Goal: Ask a question

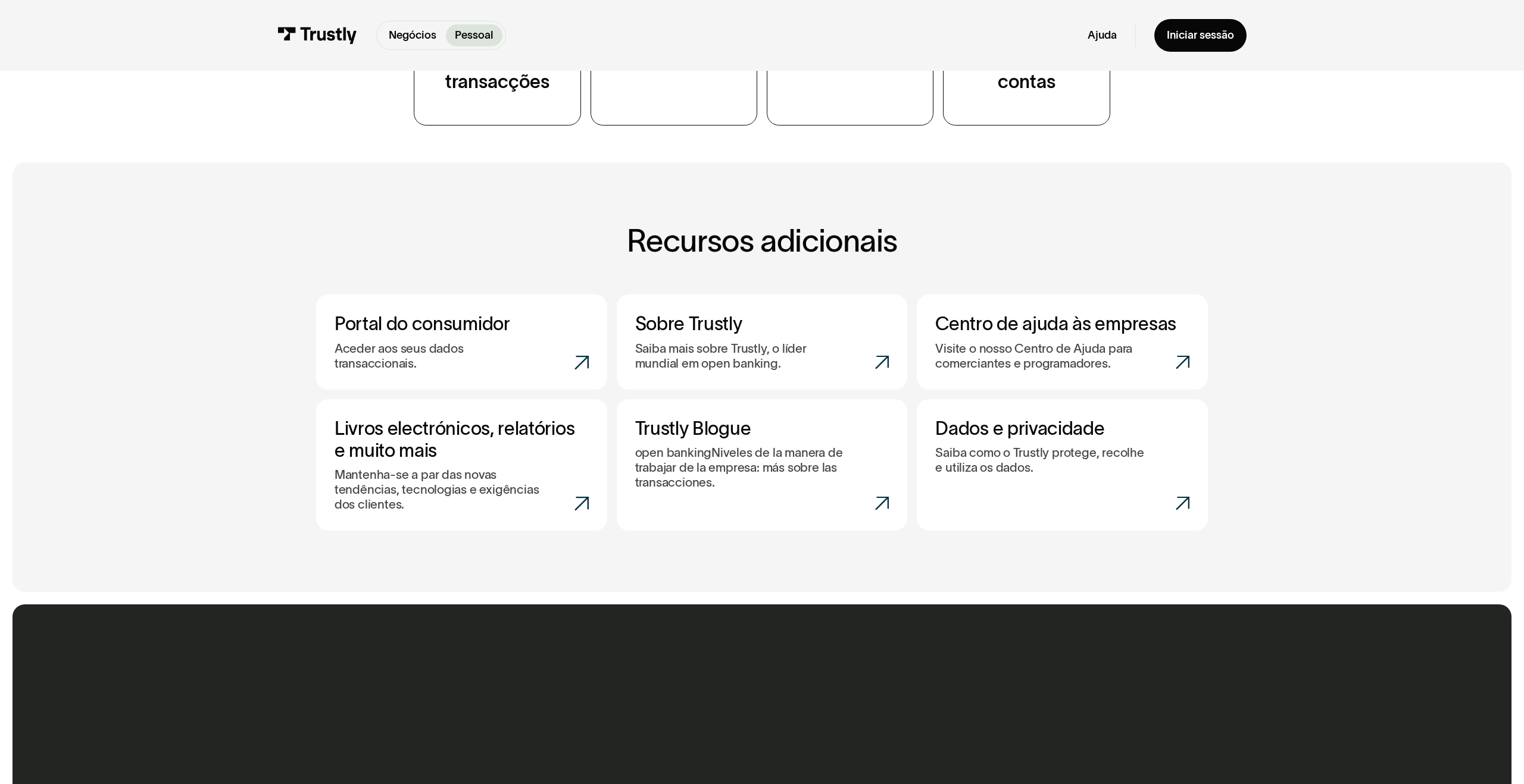
scroll to position [538, 0]
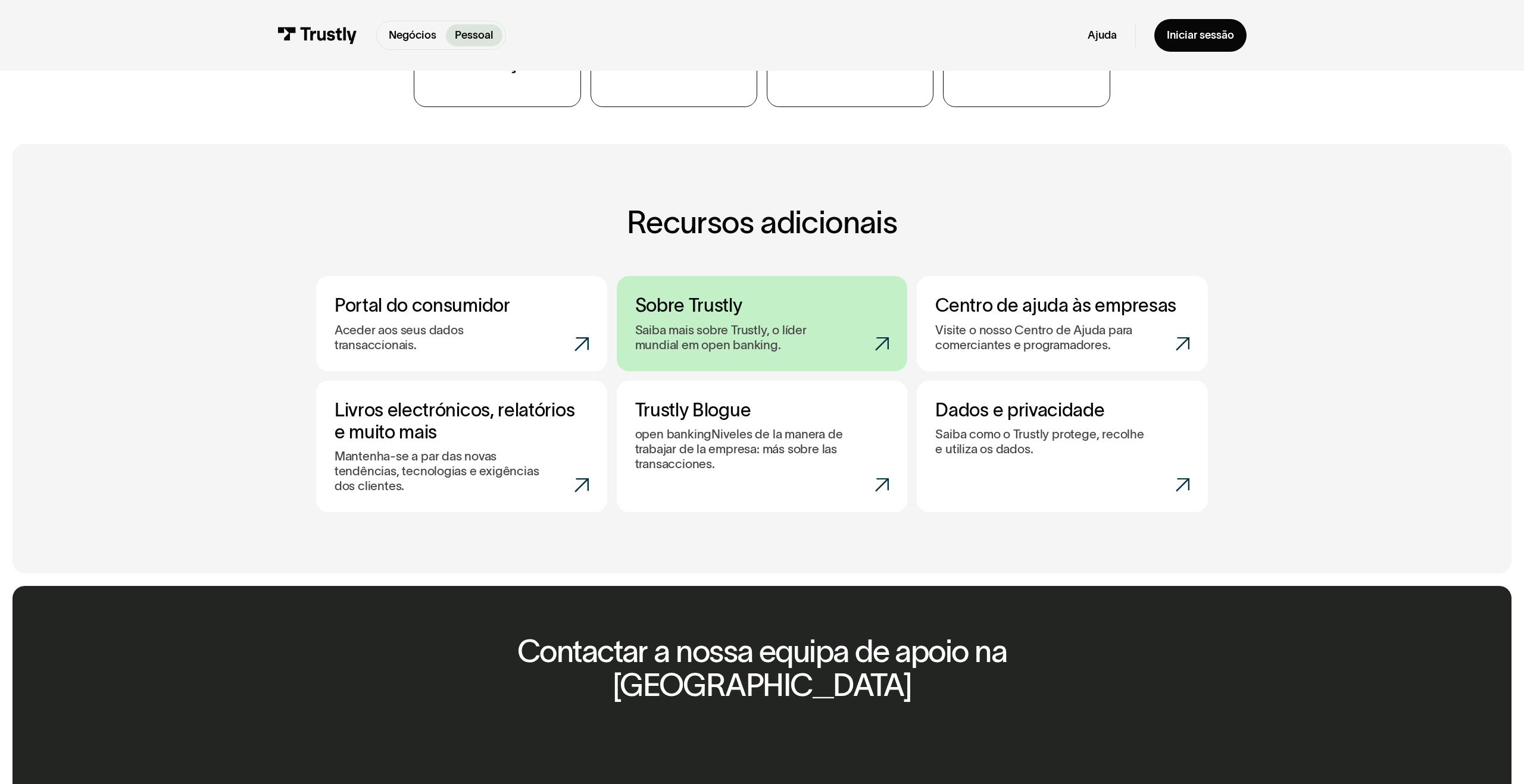
click at [733, 345] on p "Saiba mais sobre Trustly, o líder mundial em open banking." at bounding box center [740, 338] width 209 height 30
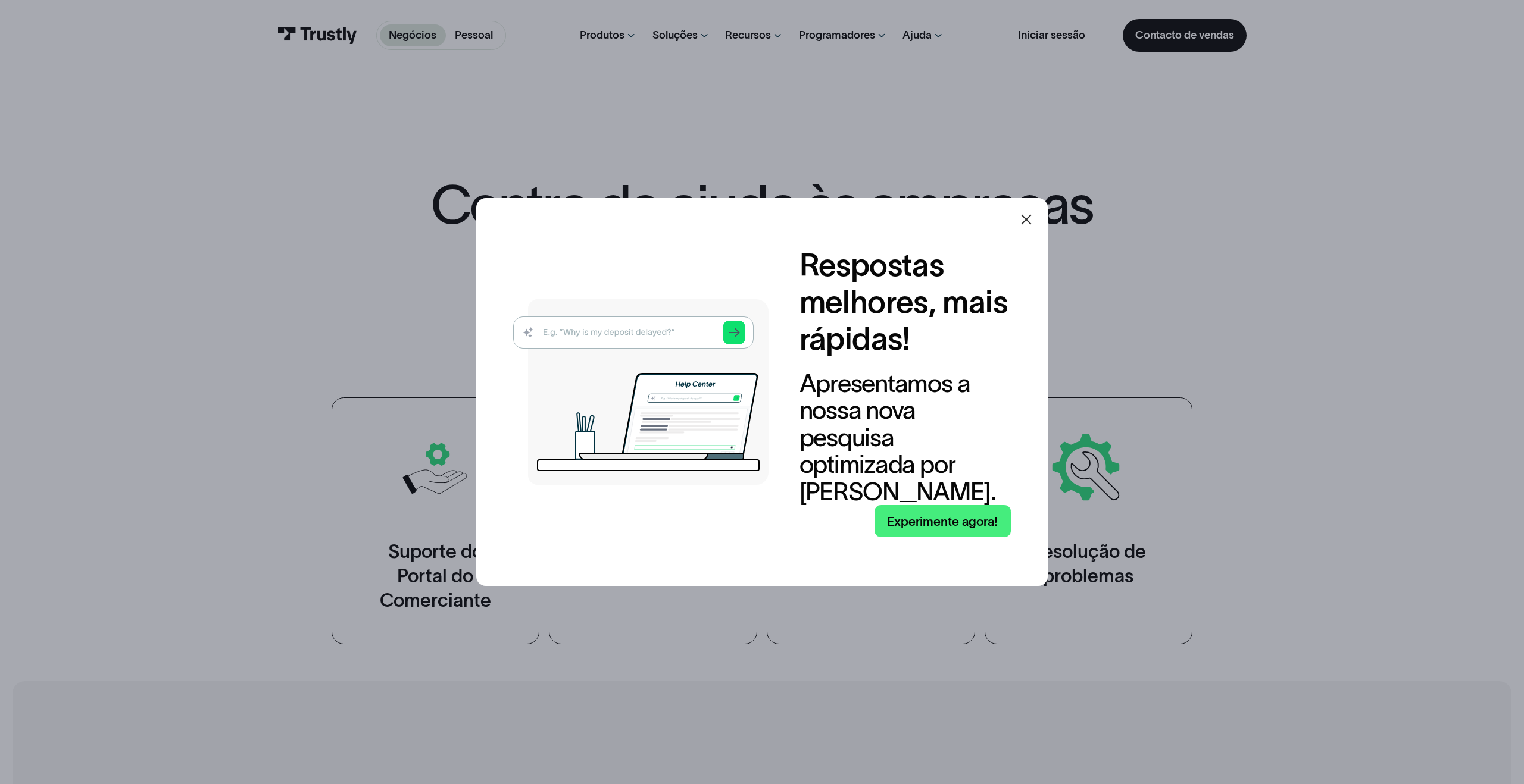
click at [1022, 225] on icon at bounding box center [1027, 219] width 11 height 11
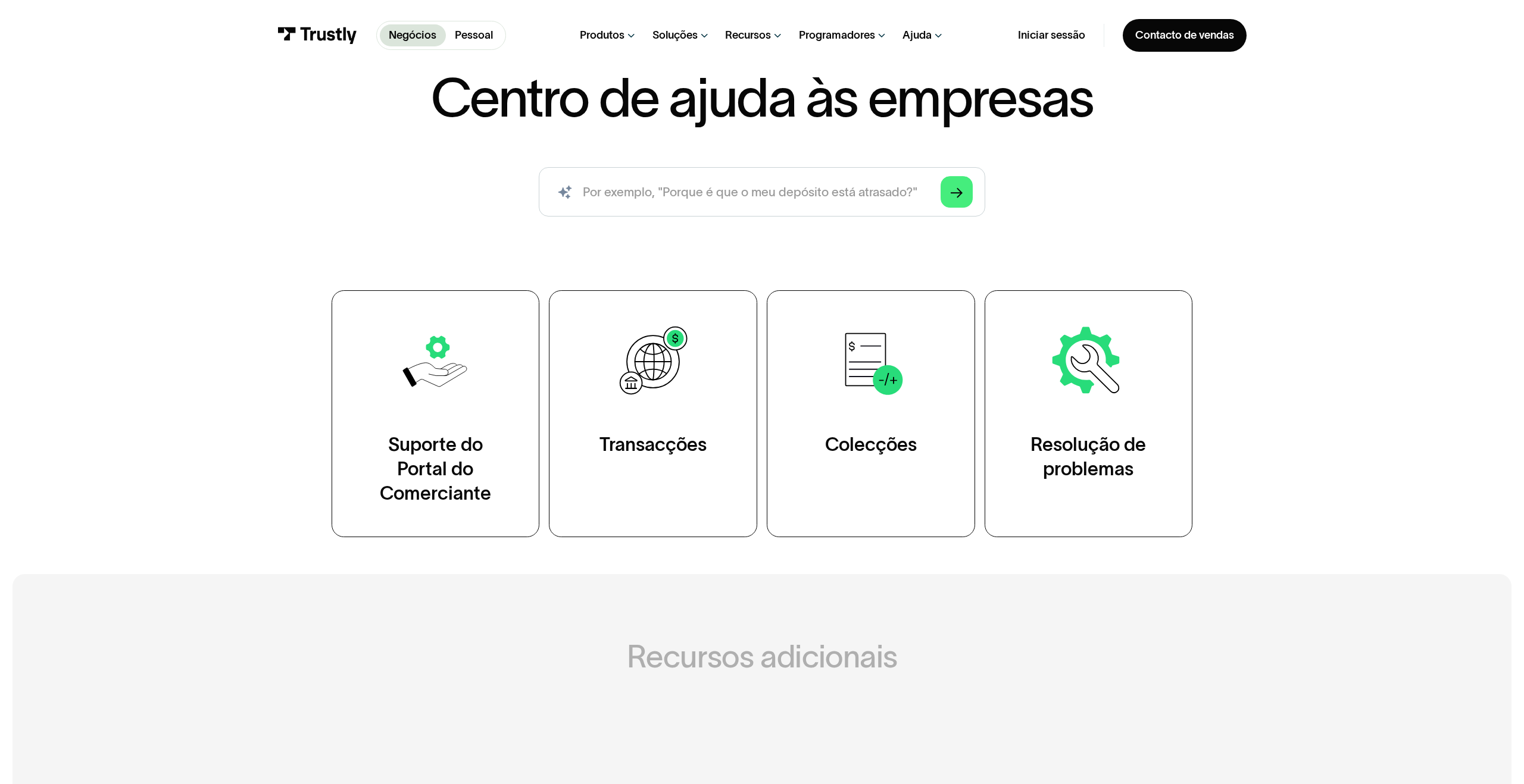
scroll to position [108, 0]
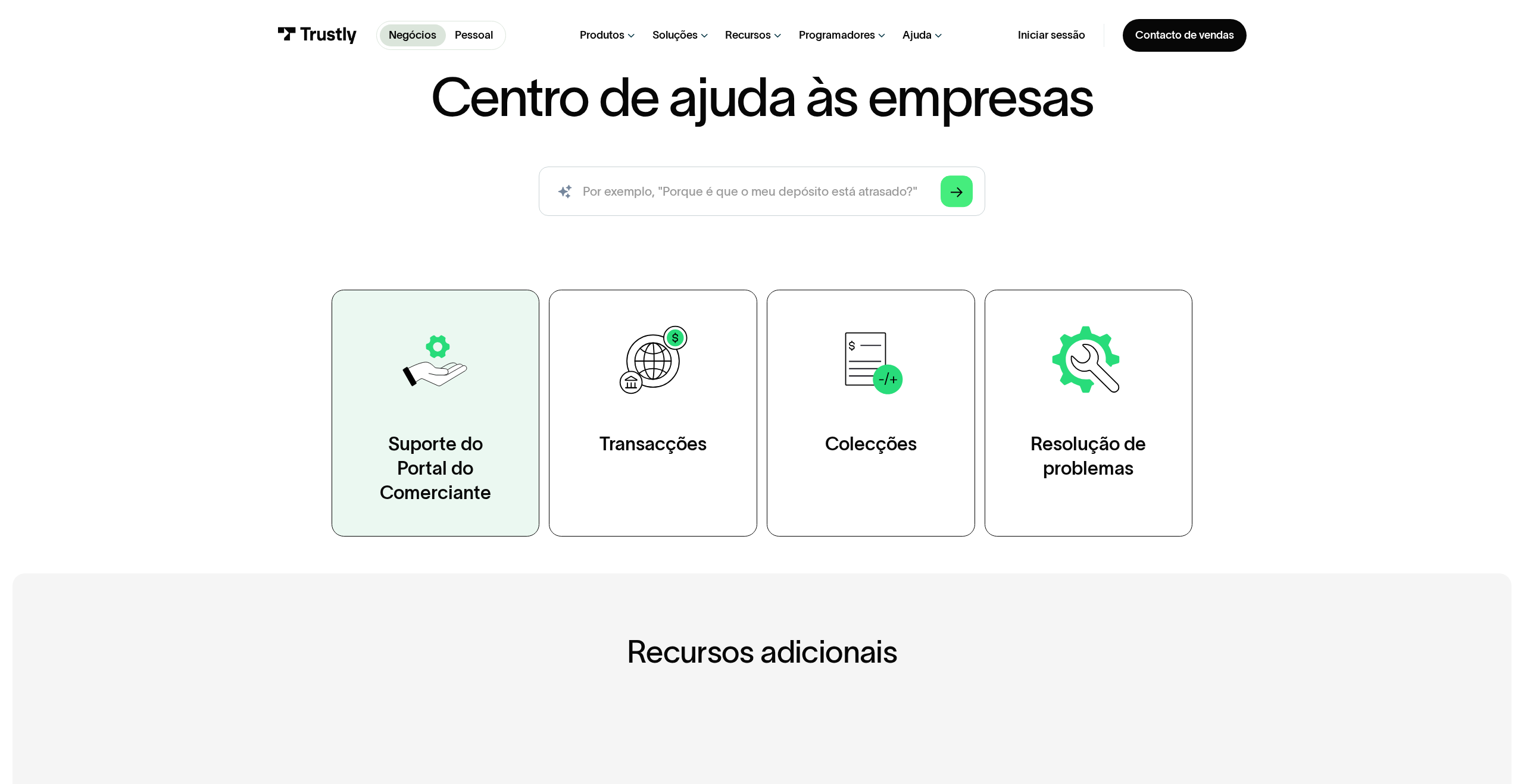
click at [469, 410] on link "Suporte do Portal do Comerciante" at bounding box center [436, 413] width 209 height 247
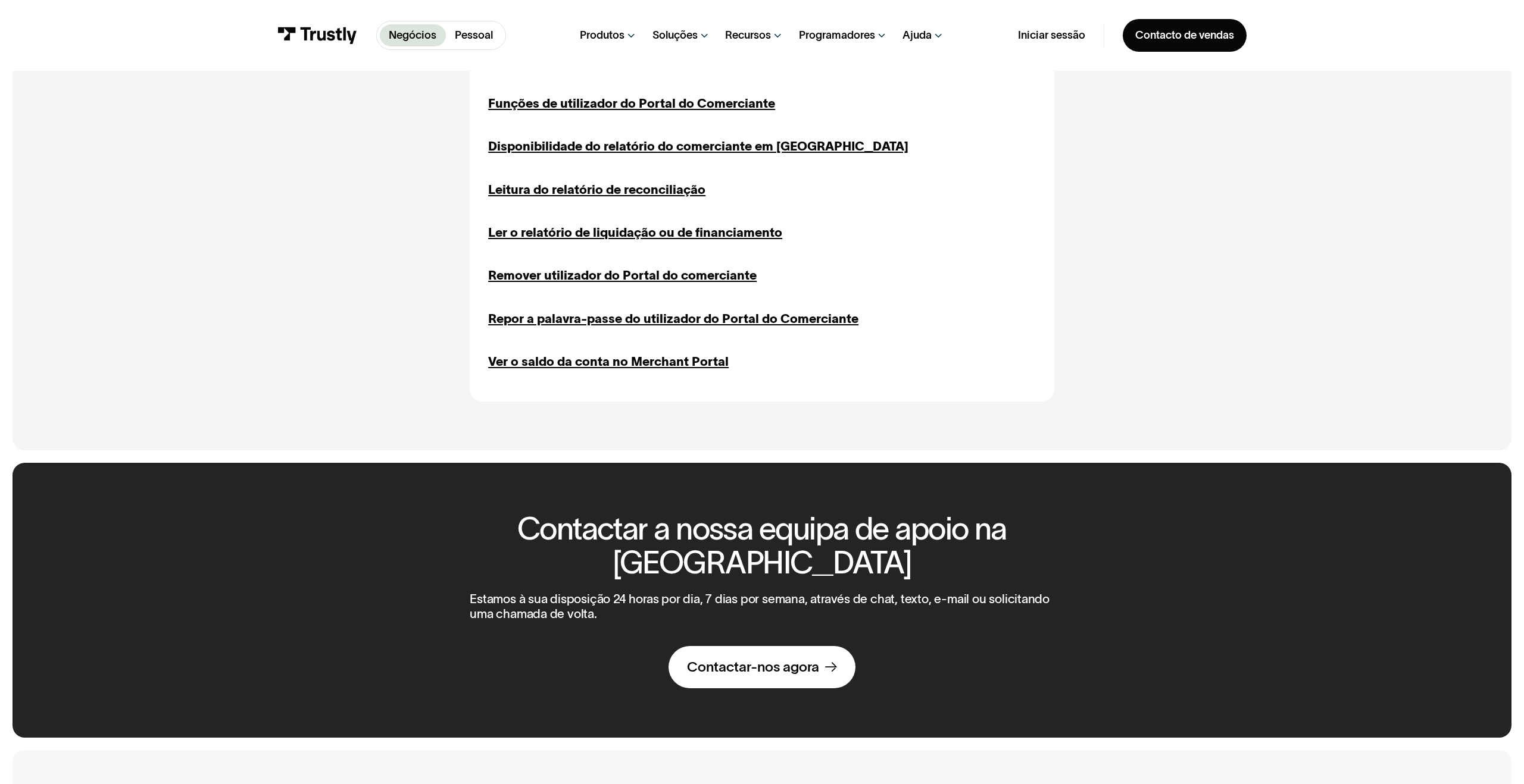
scroll to position [694, 0]
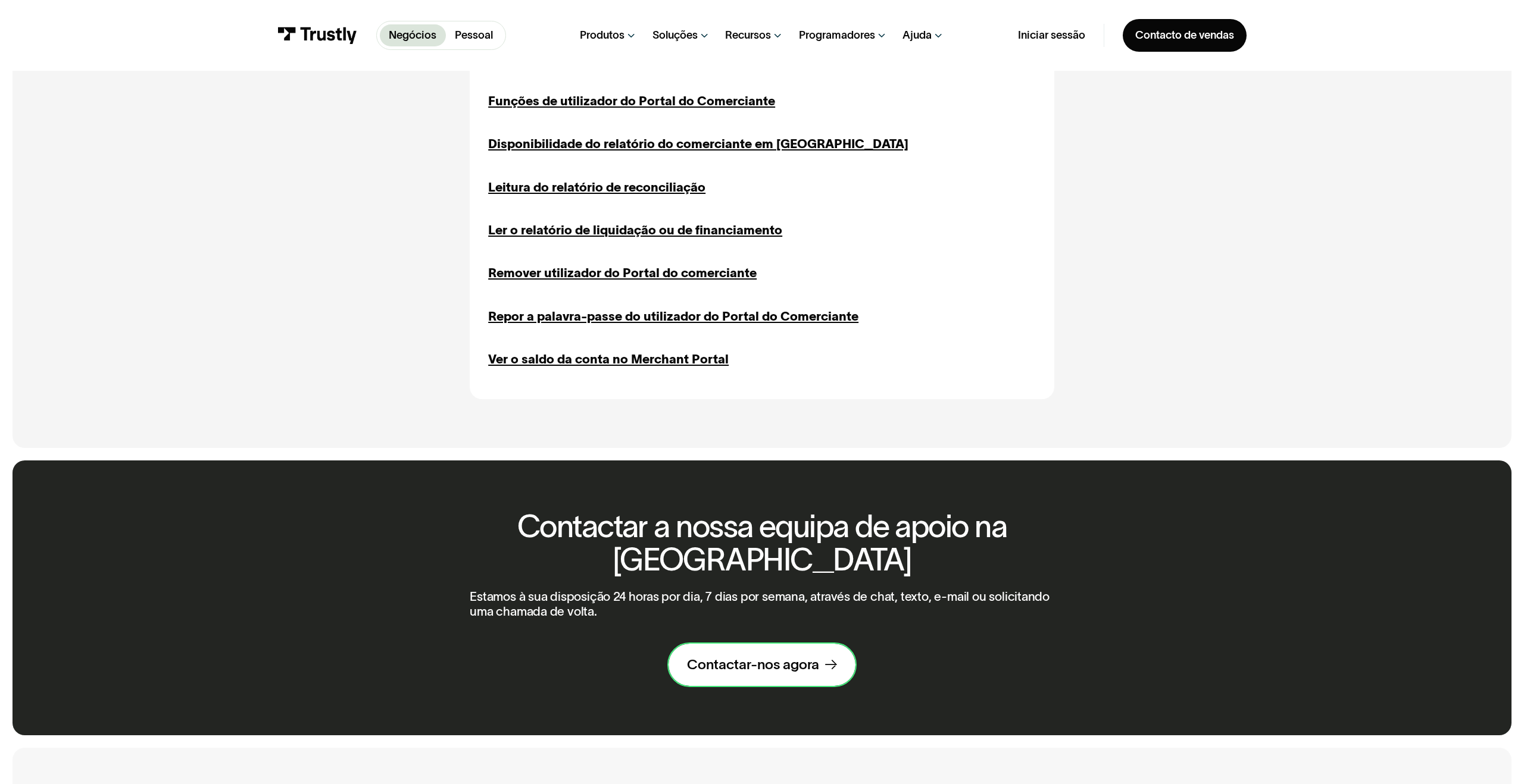
click at [810, 675] on link "Contactar-nos agora" at bounding box center [762, 665] width 188 height 43
